Goal: Task Accomplishment & Management: Manage account settings

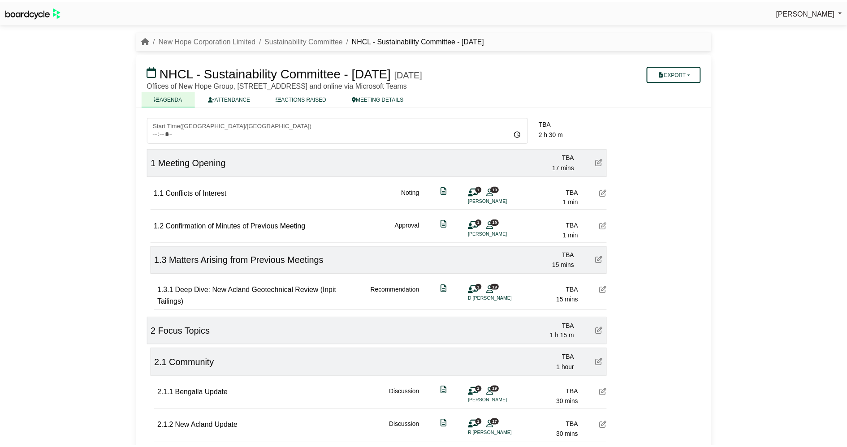
scroll to position [149, 0]
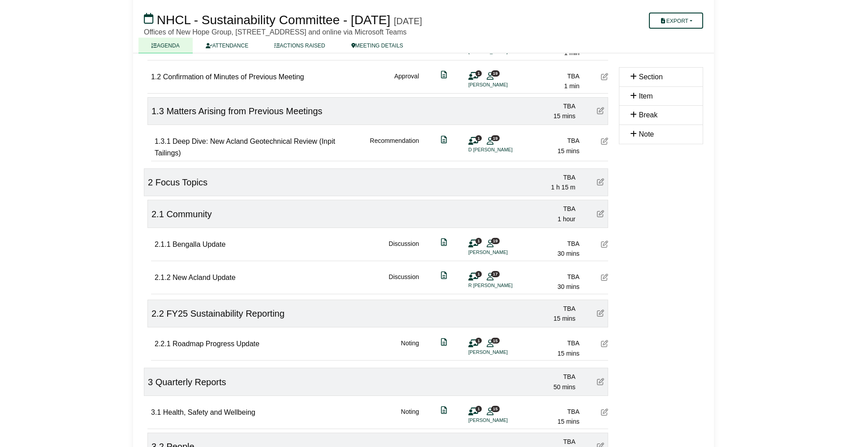
scroll to position [149, 0]
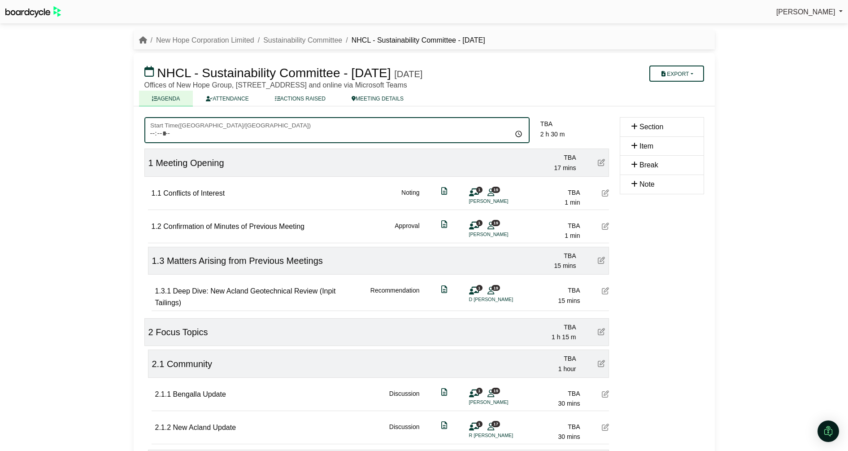
click at [147, 131] on input "Start Time ( Australia/Brisbane )" at bounding box center [336, 130] width 385 height 26
click at [152, 134] on input "Start Time ( Australia/Brisbane )" at bounding box center [336, 130] width 385 height 26
type input "*****"
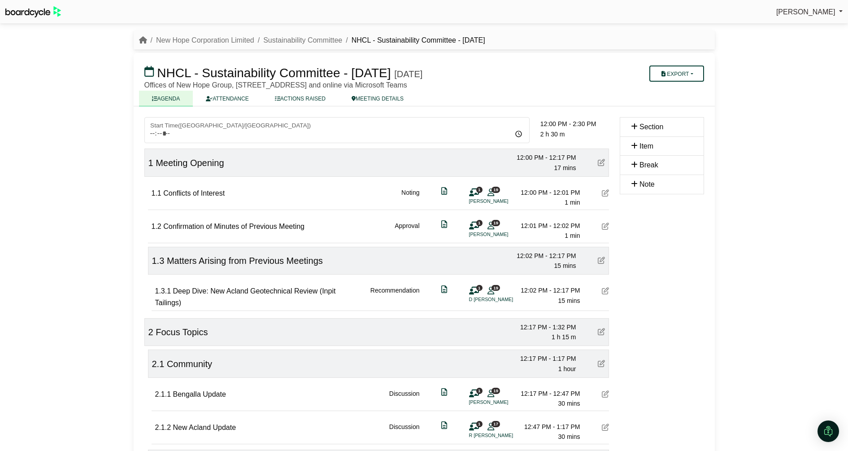
click at [77, 140] on div "Sylvia Lee Sign Out New Hope Corporation Limited Sustainability Committee NHCL …" at bounding box center [424, 225] width 848 height 451
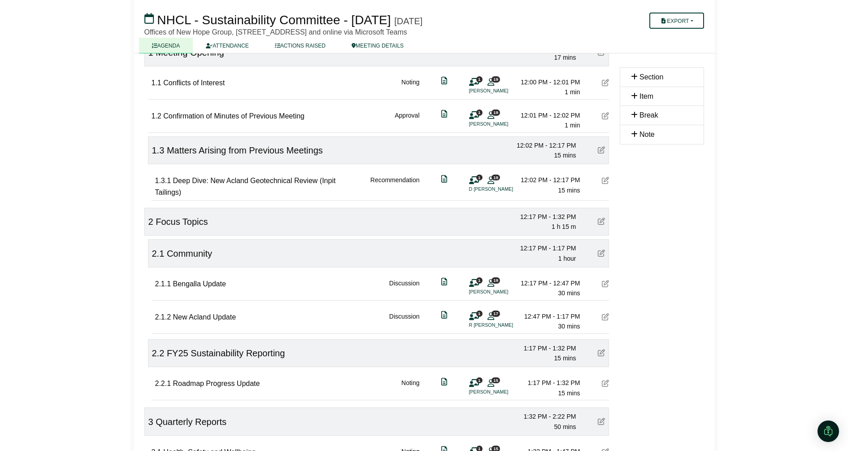
scroll to position [118, 0]
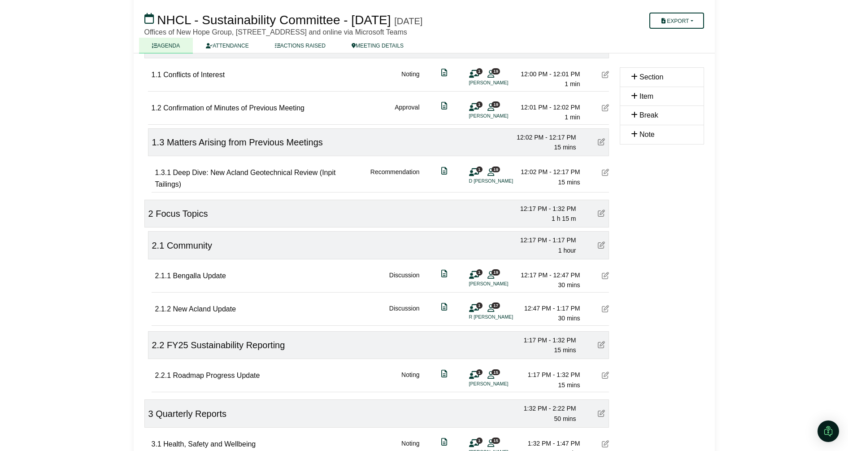
click at [721, 231] on div "Sylvia Lee Sign Out New Hope Corporation Limited Sustainability Committee NHCL …" at bounding box center [424, 107] width 848 height 451
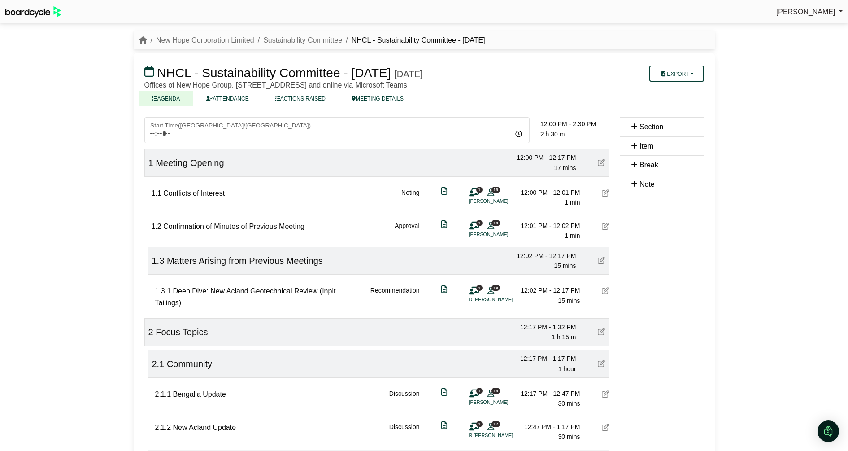
scroll to position [118, 0]
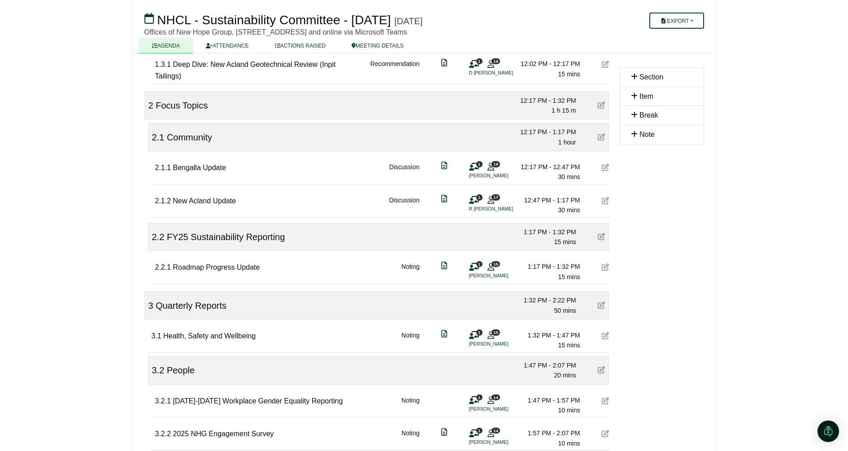
scroll to position [229, 0]
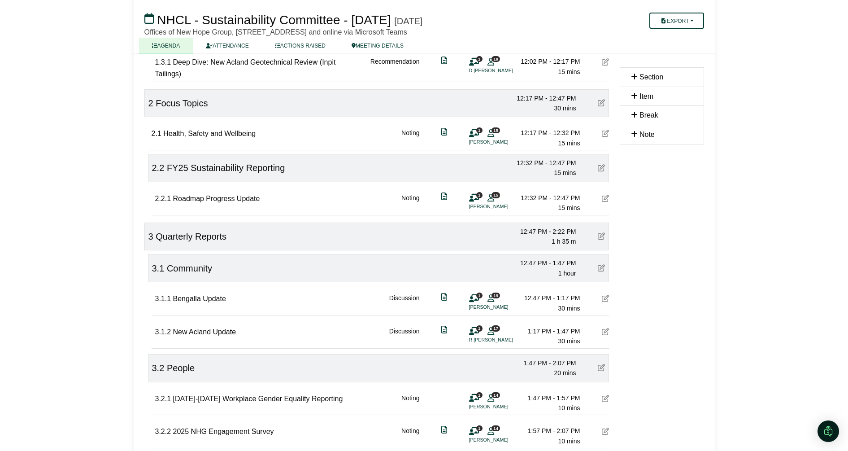
click at [603, 166] on icon at bounding box center [601, 167] width 7 height 7
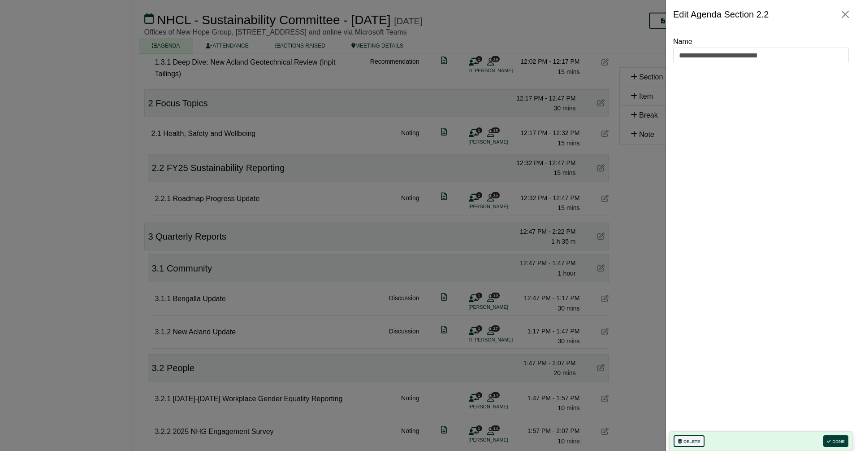
click at [682, 438] on button "Delete" at bounding box center [689, 441] width 31 height 12
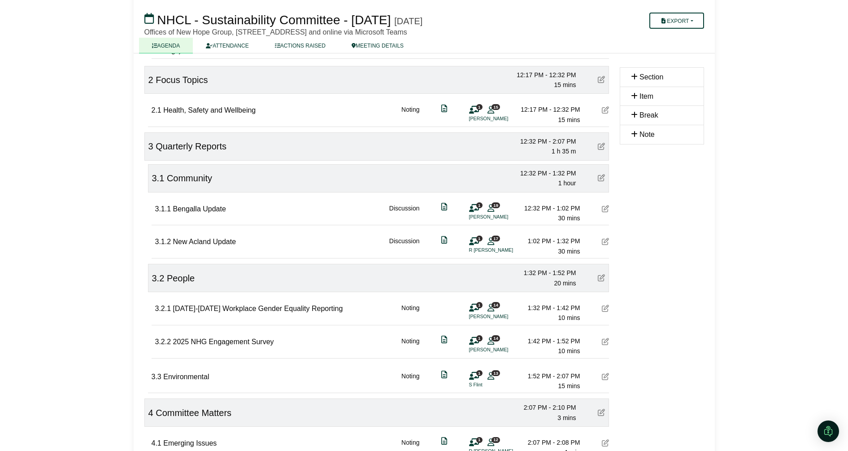
scroll to position [251, 0]
click at [606, 307] on icon at bounding box center [605, 308] width 7 height 7
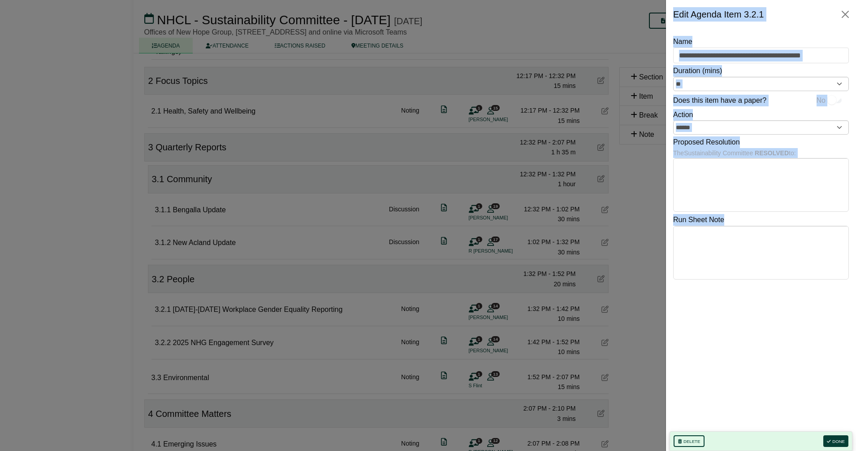
drag, startPoint x: 606, startPoint y: 307, endPoint x: 698, endPoint y: 336, distance: 96.7
click at [698, 336] on div "**********" at bounding box center [761, 233] width 176 height 395
click at [689, 437] on button "Delete" at bounding box center [689, 441] width 31 height 12
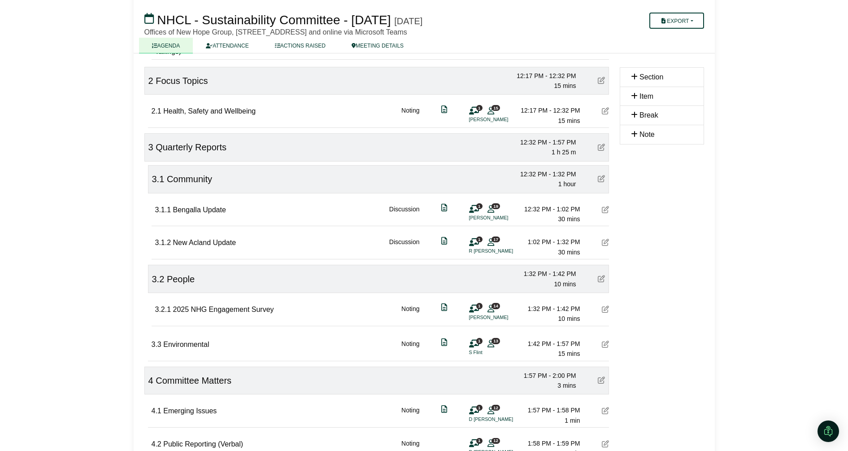
click at [603, 308] on icon at bounding box center [605, 308] width 7 height 7
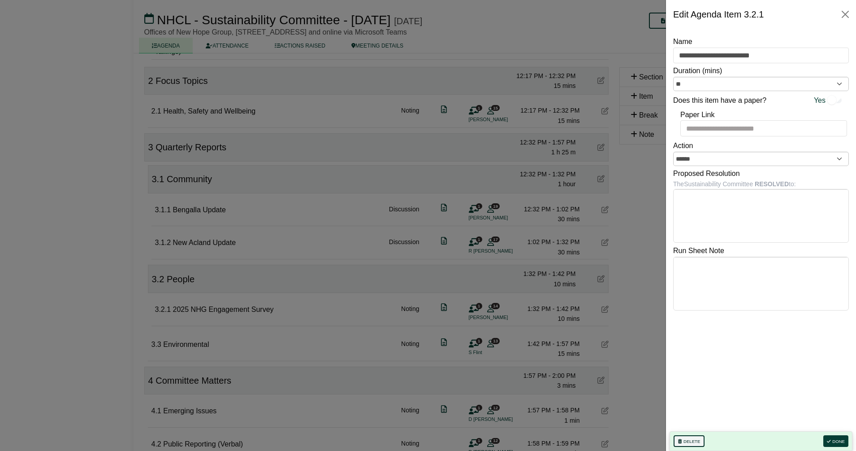
click at [686, 440] on button "Delete" at bounding box center [689, 441] width 31 height 12
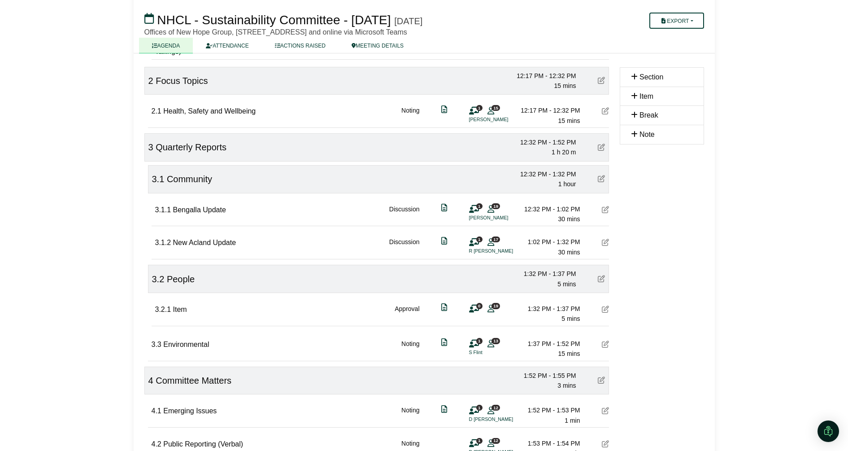
click at [602, 277] on icon at bounding box center [601, 278] width 7 height 7
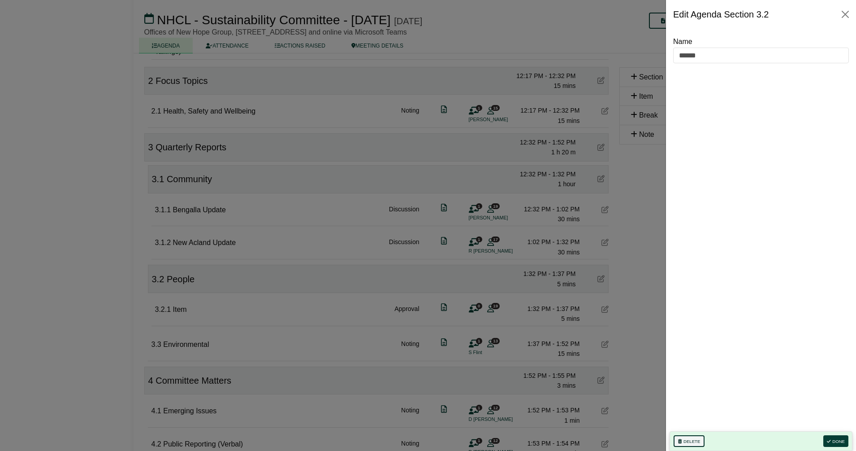
click at [687, 441] on button "Delete" at bounding box center [689, 441] width 31 height 12
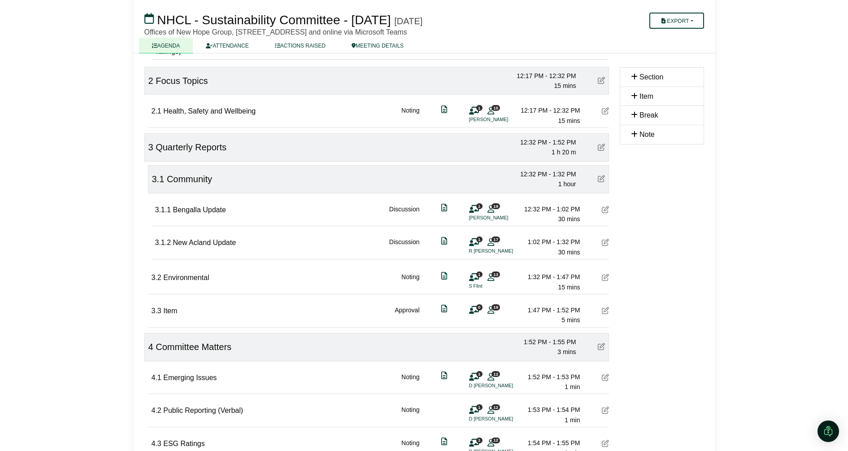
click at [605, 309] on icon at bounding box center [605, 310] width 7 height 7
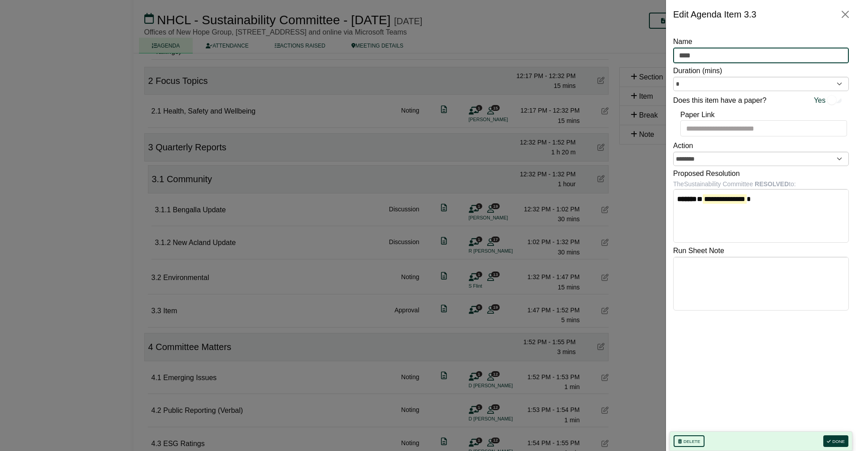
click at [691, 49] on input "****" at bounding box center [761, 56] width 176 height 16
type input "******"
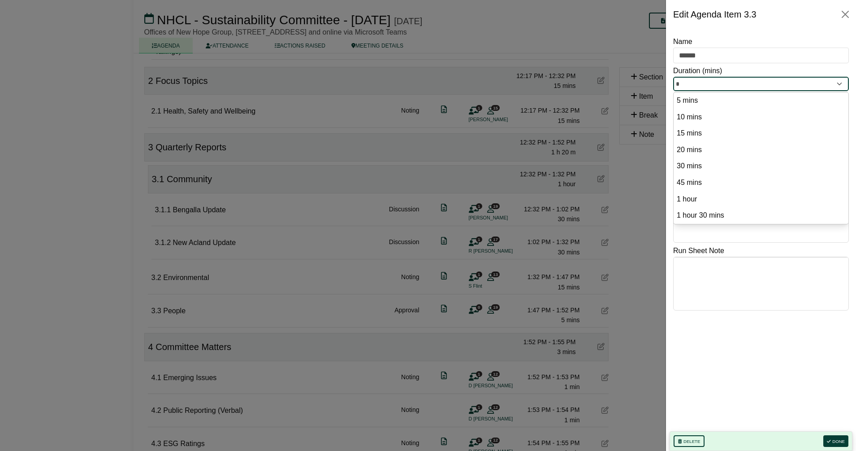
click at [683, 78] on input "*" at bounding box center [761, 84] width 176 height 14
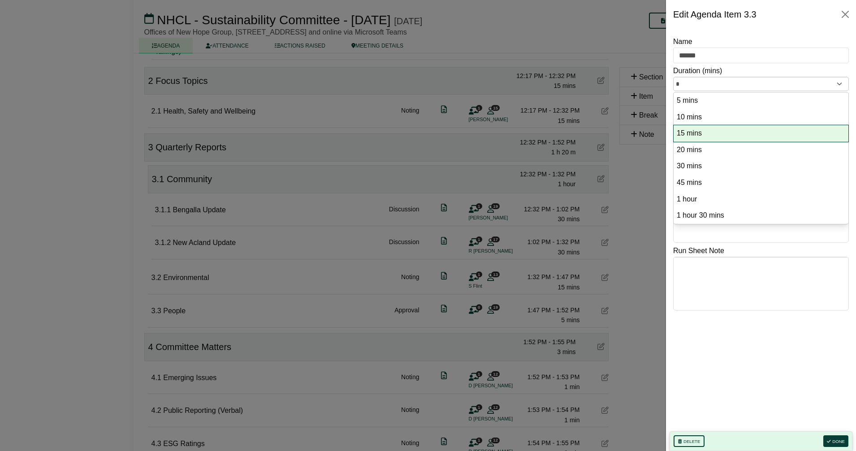
click at [688, 135] on option "15 mins" at bounding box center [761, 133] width 170 height 12
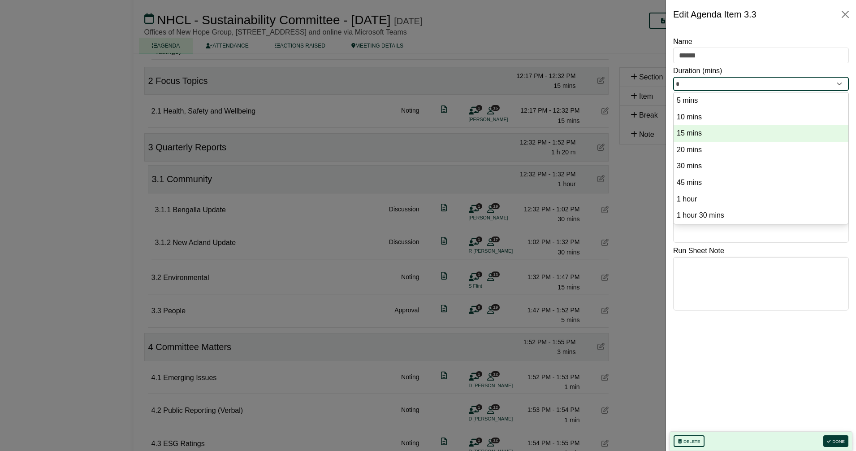
type input "**"
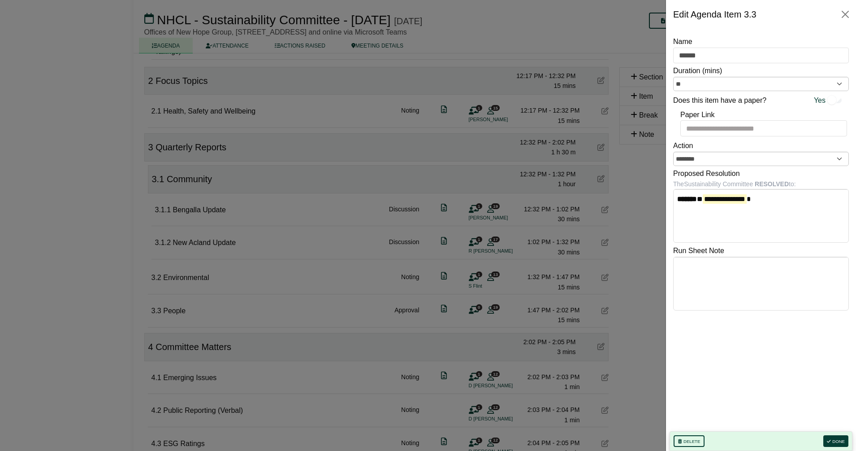
click at [646, 195] on div at bounding box center [428, 225] width 856 height 451
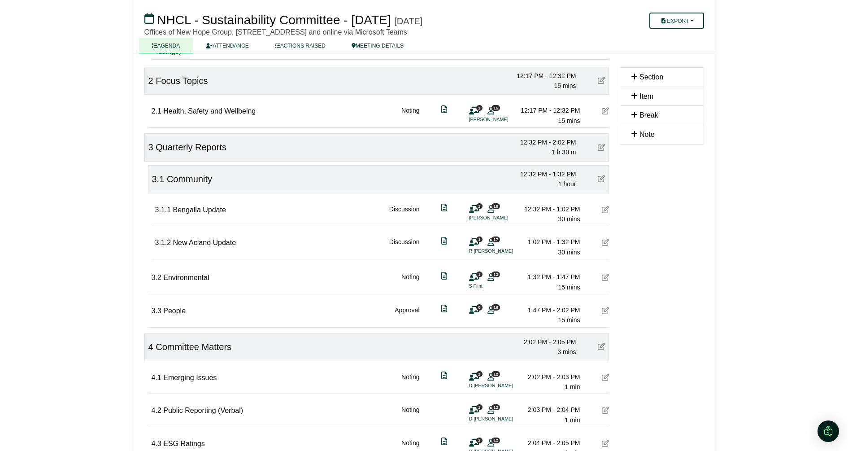
scroll to position [0, 0]
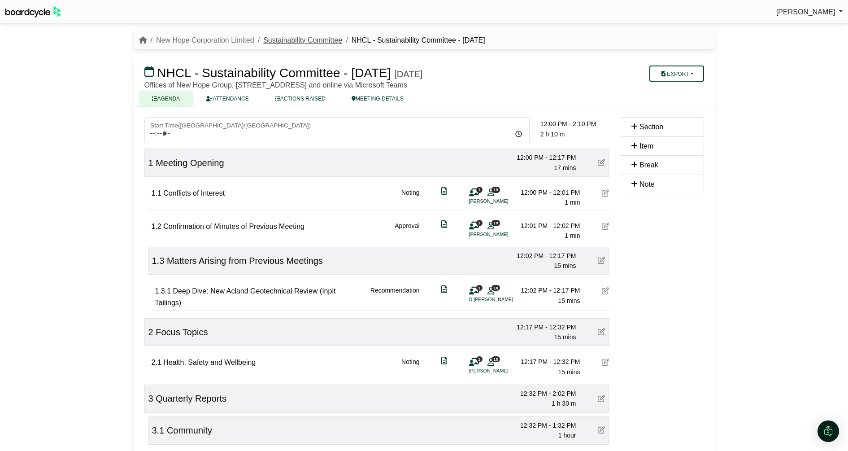
click at [291, 41] on link "Sustainability Committee" at bounding box center [302, 40] width 79 height 8
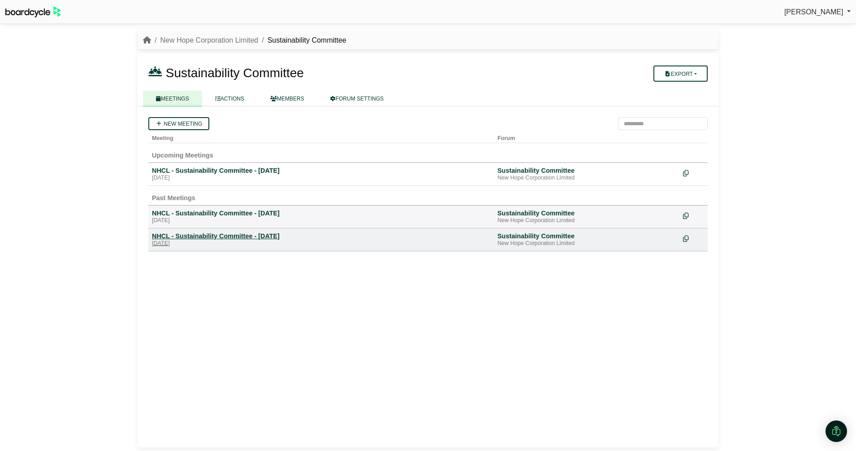
click at [280, 239] on div "NHCL - Sustainability Committee - [DATE]" at bounding box center [321, 236] width 338 height 8
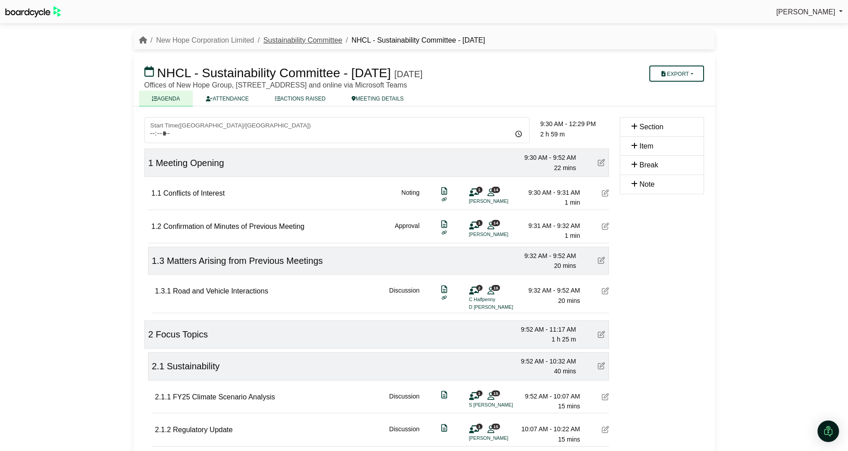
click at [302, 36] on link "Sustainability Committee" at bounding box center [302, 40] width 79 height 8
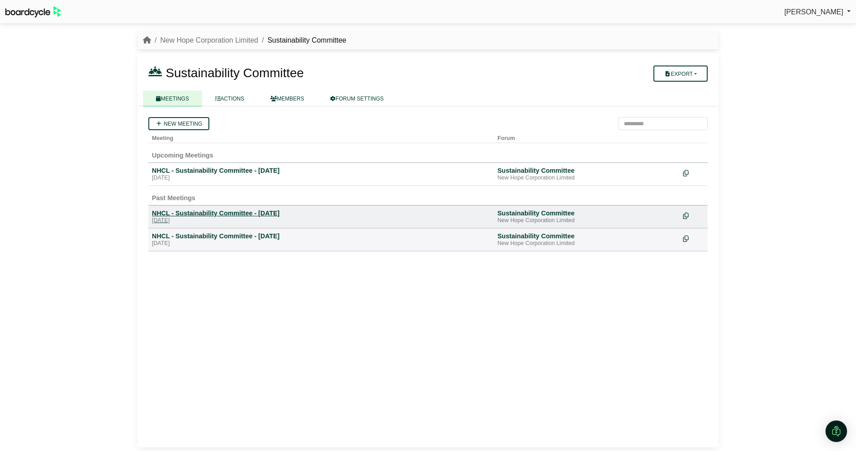
click at [253, 212] on div "NHCL - Sustainability Committee - [DATE]" at bounding box center [321, 213] width 338 height 8
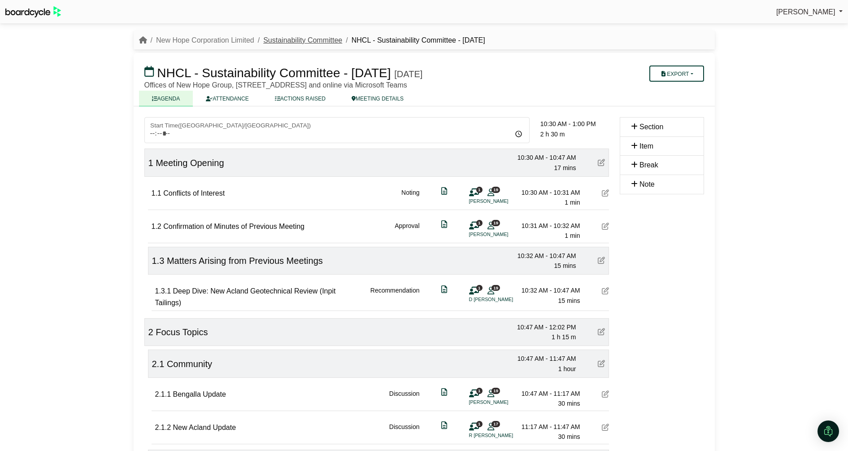
click at [298, 36] on link "Sustainability Committee" at bounding box center [302, 40] width 79 height 8
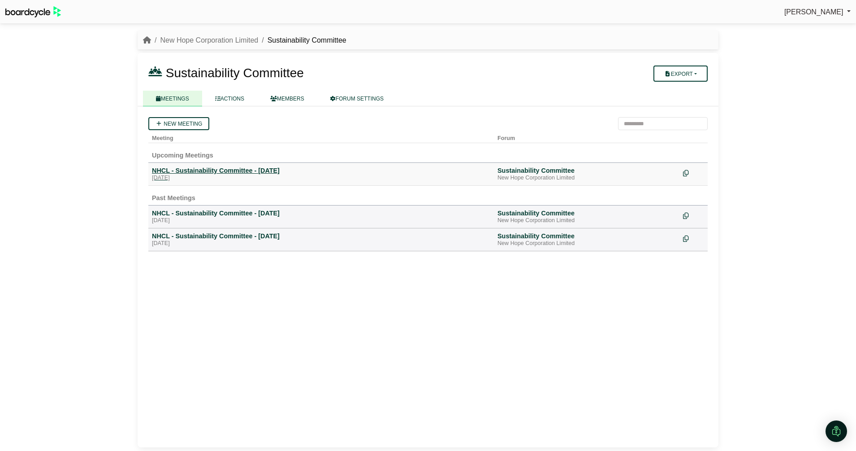
click at [228, 174] on div "NHCL - Sustainability Committee - [DATE]" at bounding box center [321, 170] width 338 height 8
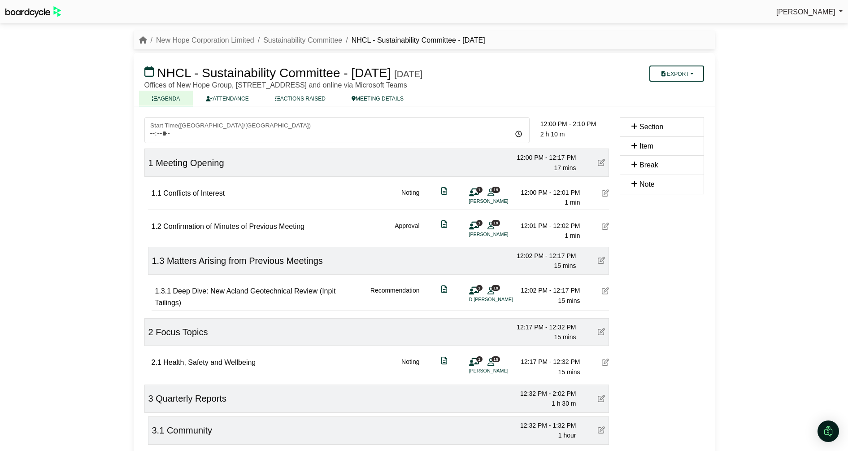
click at [605, 359] on icon at bounding box center [605, 361] width 7 height 7
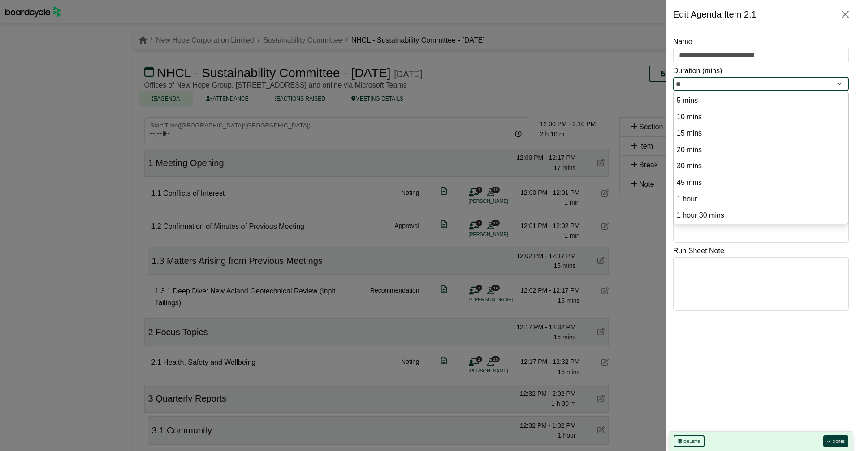
click at [806, 87] on input "**" at bounding box center [761, 84] width 176 height 14
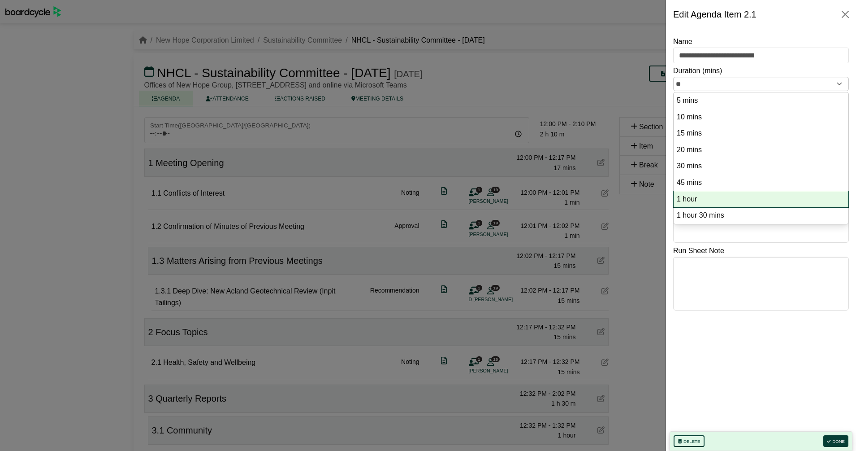
click at [758, 197] on option "1 hour" at bounding box center [761, 199] width 170 height 12
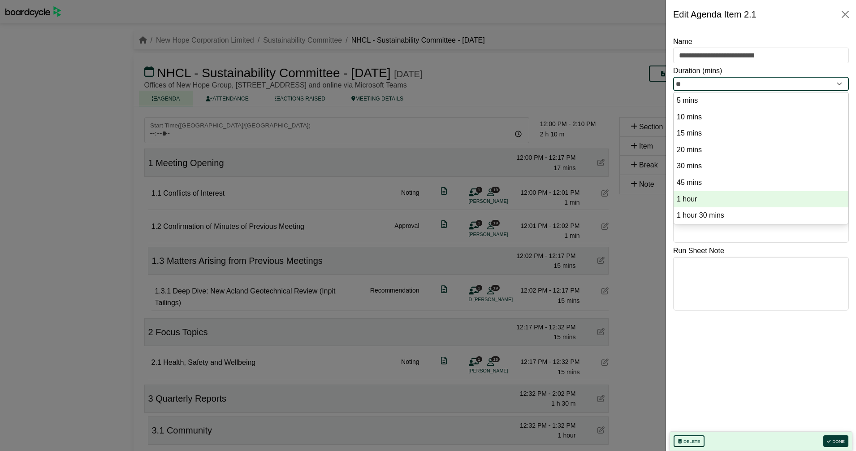
type input "**"
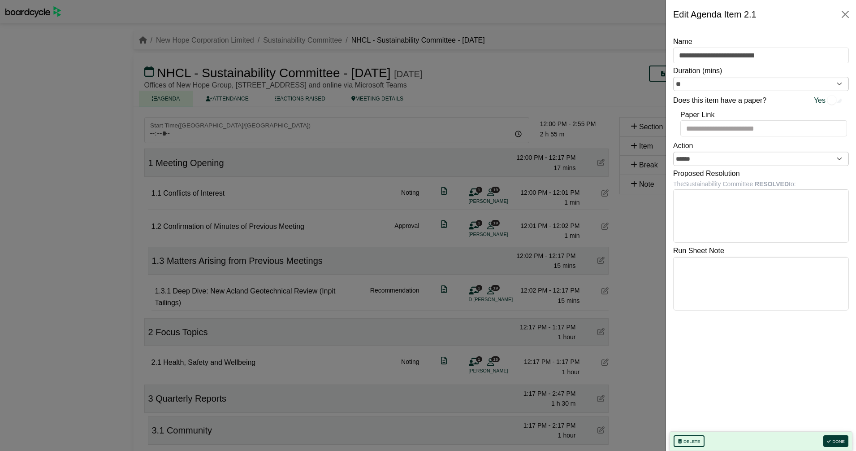
click at [648, 308] on div at bounding box center [428, 225] width 856 height 451
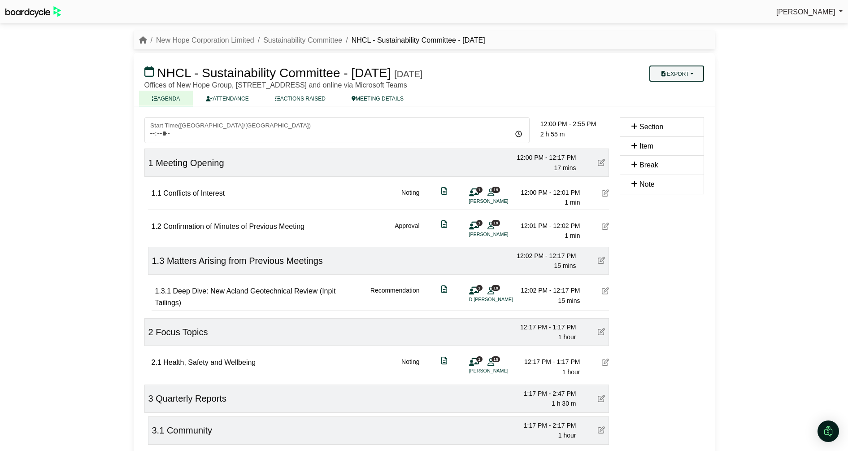
click at [695, 74] on button "Export" at bounding box center [676, 73] width 54 height 16
click at [680, 90] on link "Agenda" at bounding box center [688, 88] width 78 height 13
click at [606, 295] on div at bounding box center [605, 291] width 7 height 12
click at [606, 289] on icon at bounding box center [605, 290] width 7 height 7
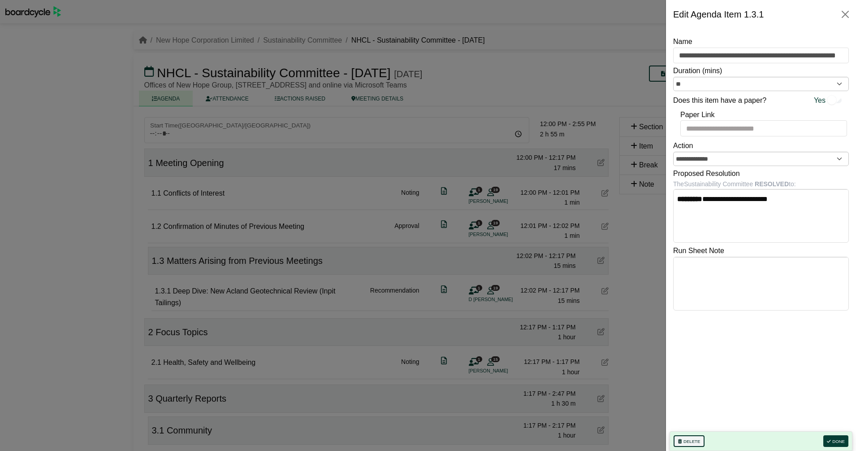
click at [686, 437] on button "Delete" at bounding box center [689, 441] width 31 height 12
